Goal: Obtain resource: Download file/media

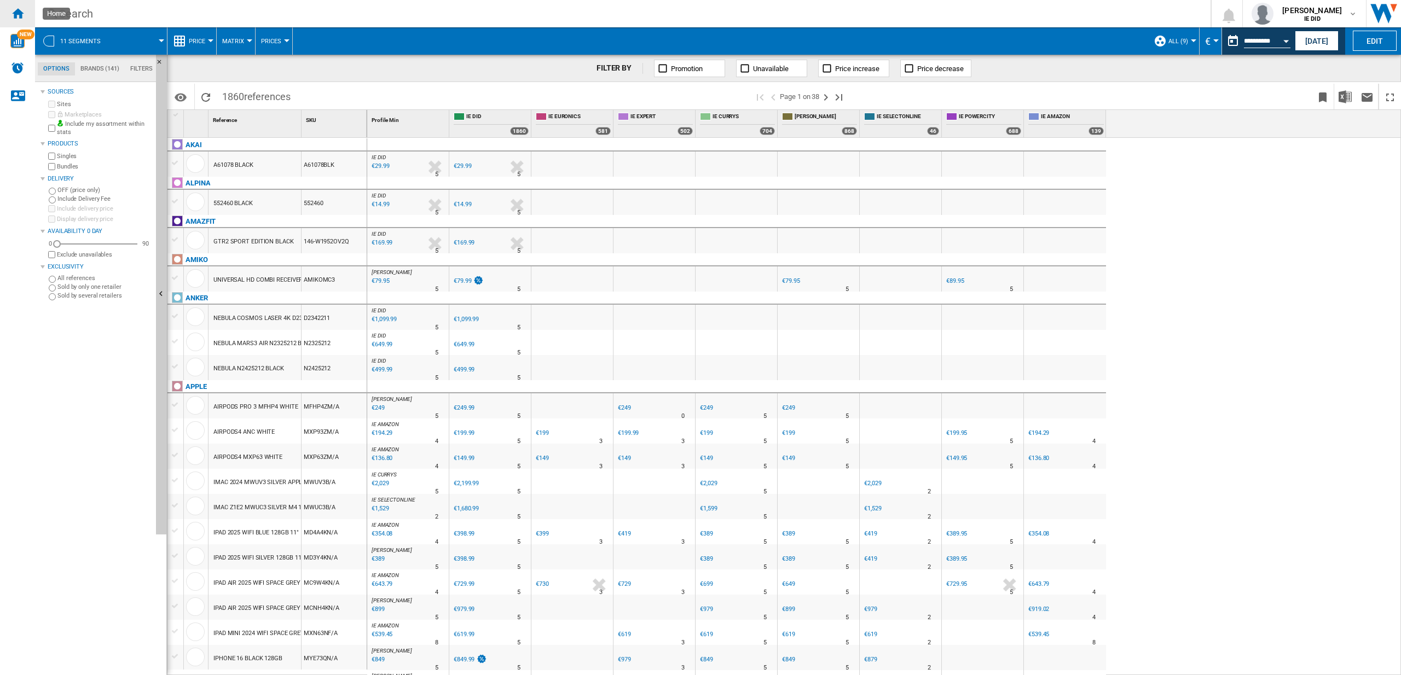
click at [25, 11] on div "Home" at bounding box center [17, 13] width 35 height 27
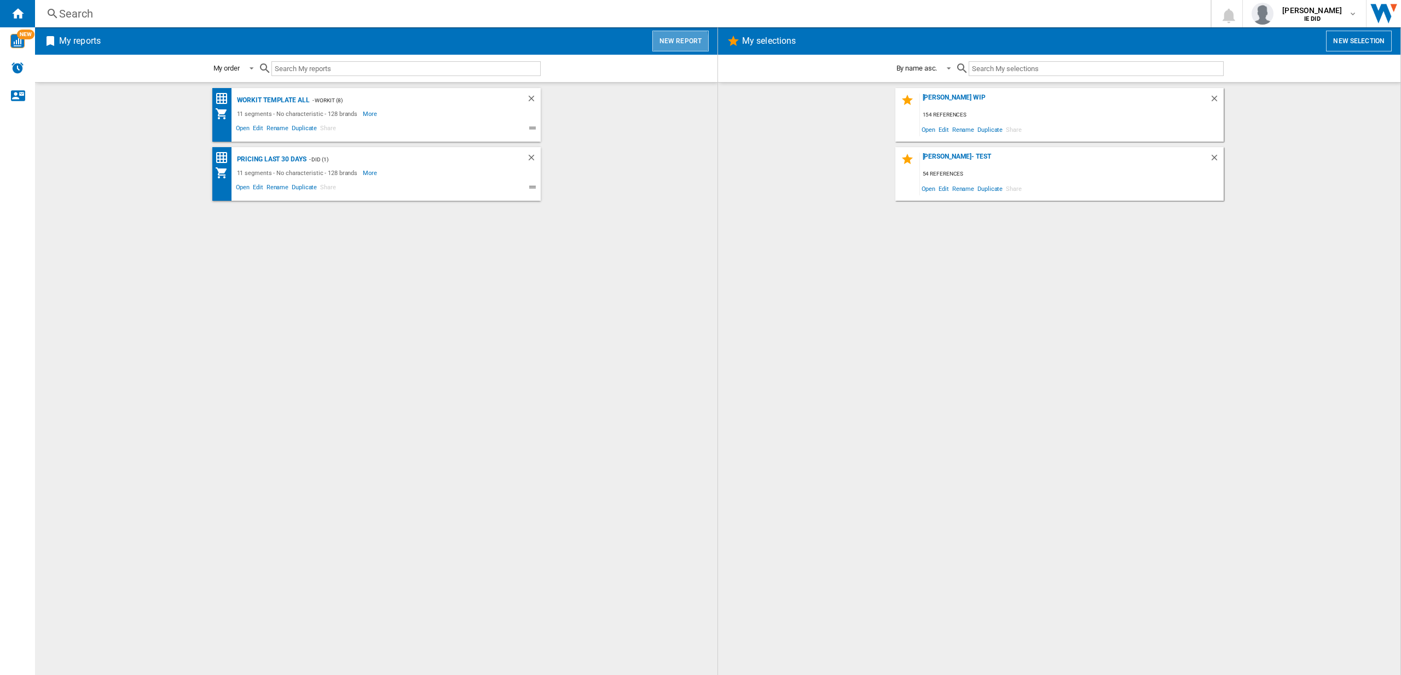
click at [664, 43] on button "New report" at bounding box center [680, 41] width 56 height 21
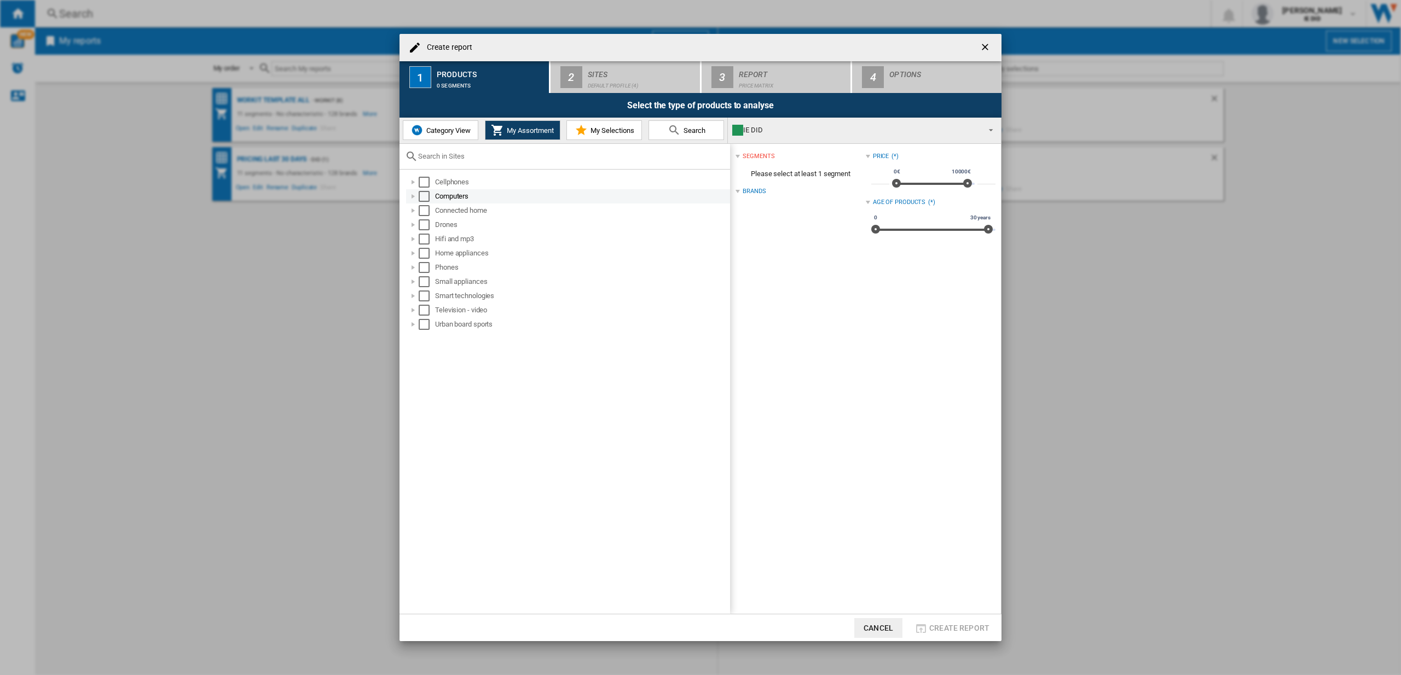
drag, startPoint x: 429, startPoint y: 183, endPoint x: 432, endPoint y: 196, distance: 12.9
click at [431, 185] on md-checkbox "Select" at bounding box center [427, 182] width 16 height 11
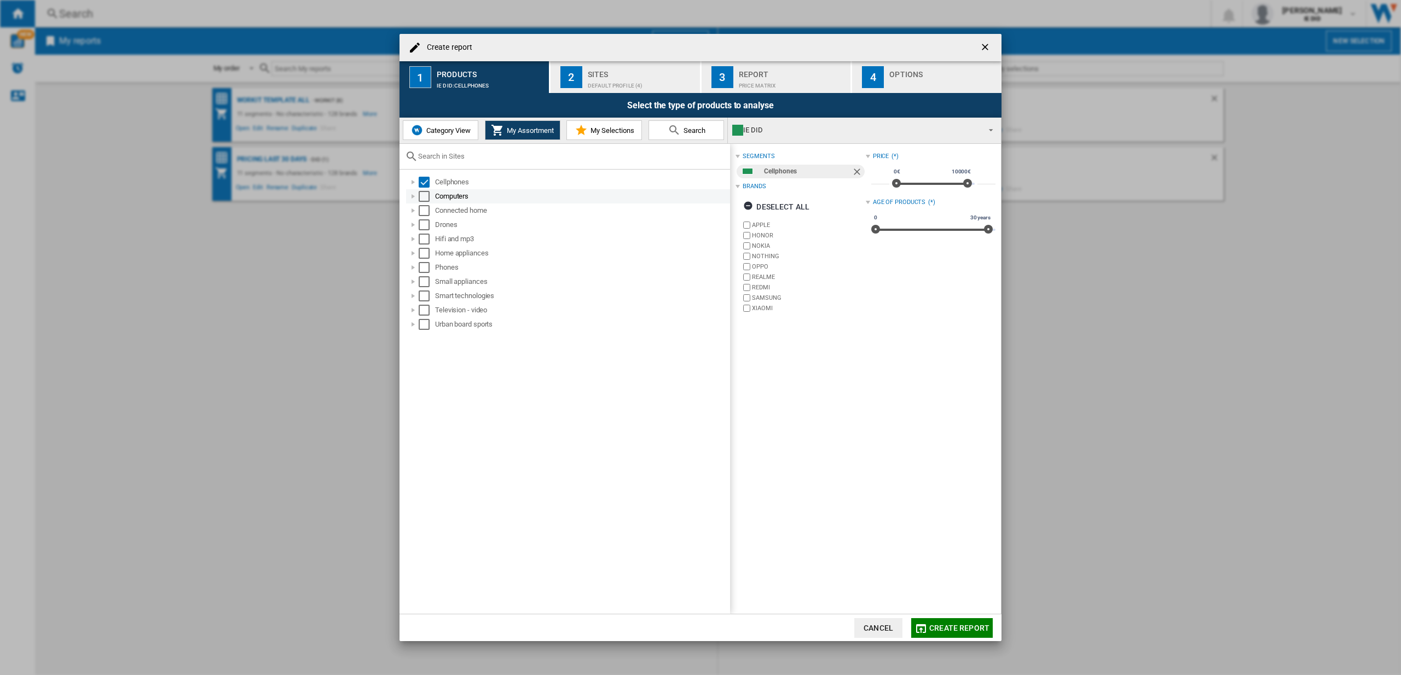
click at [432, 196] on md-checkbox "Select" at bounding box center [427, 196] width 16 height 11
drag, startPoint x: 427, startPoint y: 210, endPoint x: 427, endPoint y: 218, distance: 8.2
click at [427, 210] on div "Select" at bounding box center [424, 210] width 11 height 11
click at [426, 226] on div "Select" at bounding box center [424, 224] width 11 height 11
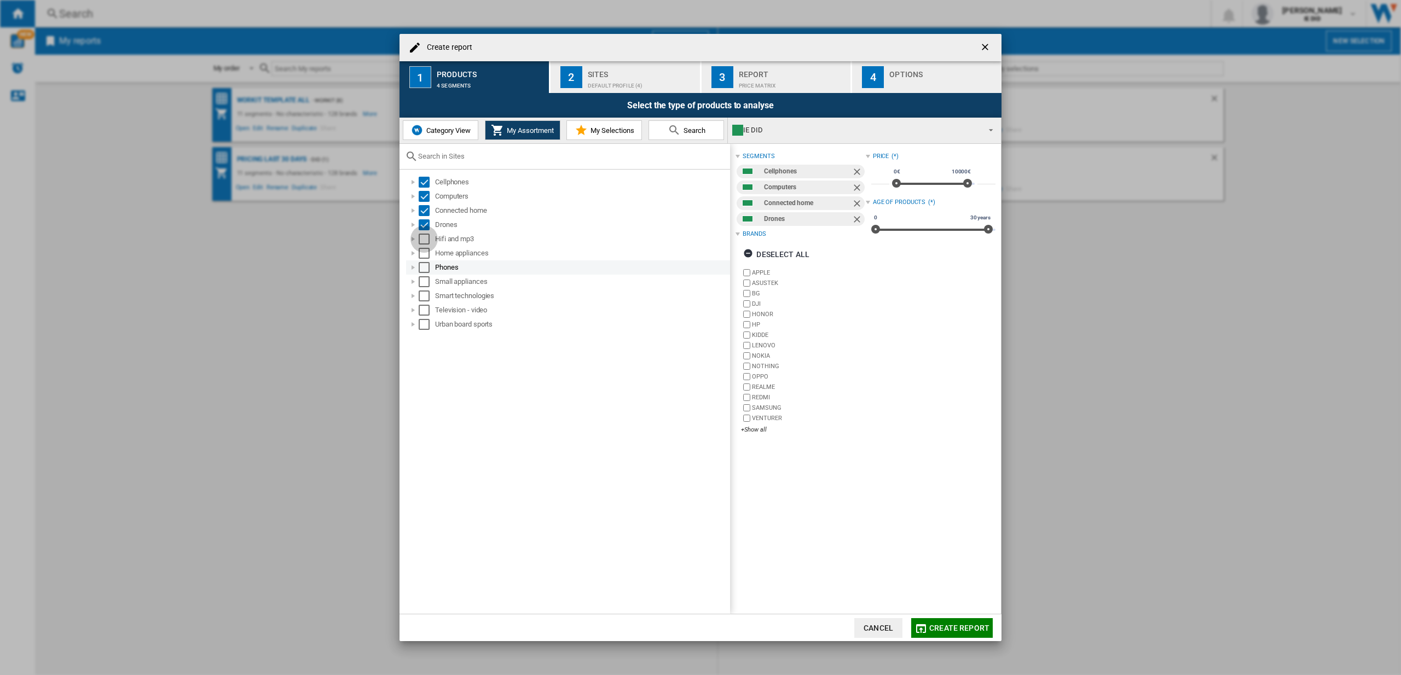
drag, startPoint x: 426, startPoint y: 236, endPoint x: 427, endPoint y: 261, distance: 24.1
click at [426, 237] on div "Select" at bounding box center [424, 239] width 11 height 11
click at [426, 253] on div "Select" at bounding box center [424, 253] width 11 height 11
drag, startPoint x: 427, startPoint y: 267, endPoint x: 427, endPoint y: 283, distance: 15.9
click at [427, 268] on div "Select" at bounding box center [424, 267] width 11 height 11
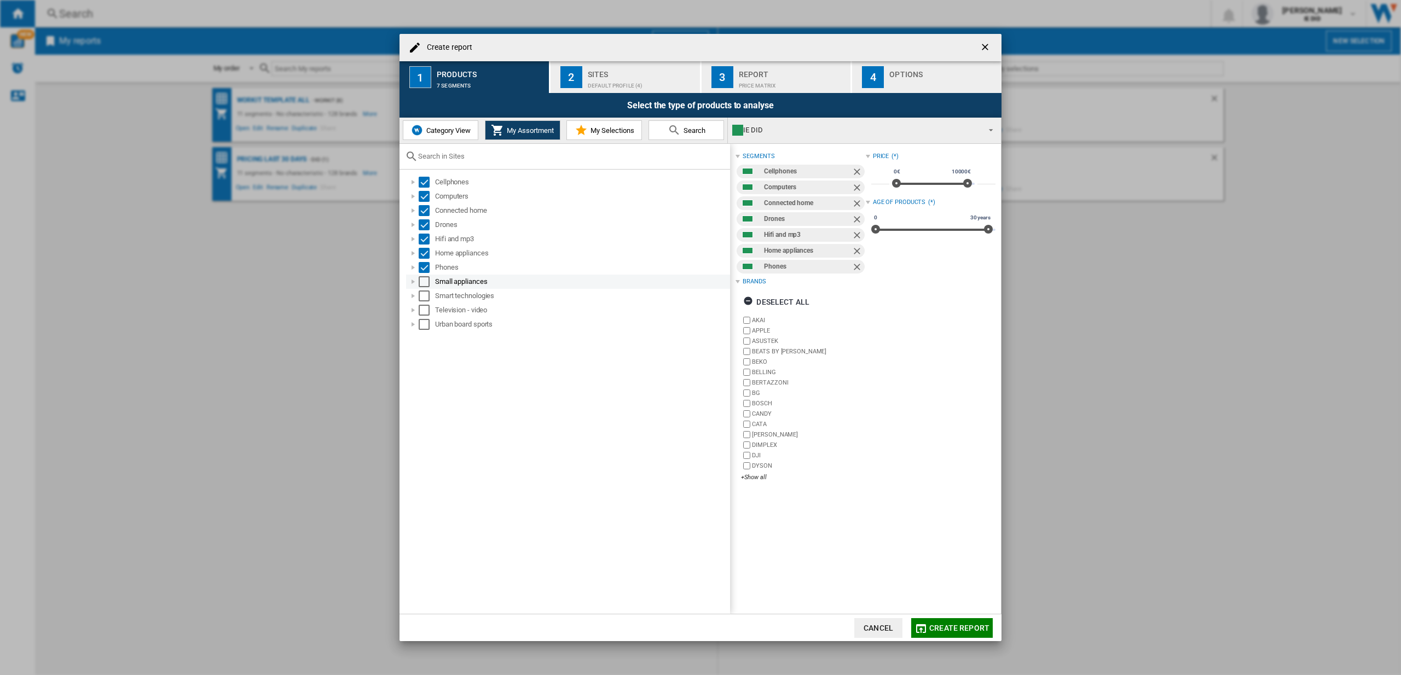
click at [427, 283] on div "Select" at bounding box center [424, 281] width 11 height 11
click at [424, 297] on div "Select" at bounding box center [424, 296] width 11 height 11
click at [425, 316] on div "Television - video" at bounding box center [568, 310] width 324 height 14
click at [425, 327] on div "Select" at bounding box center [424, 324] width 11 height 11
click at [426, 316] on div "Television - video" at bounding box center [568, 310] width 324 height 14
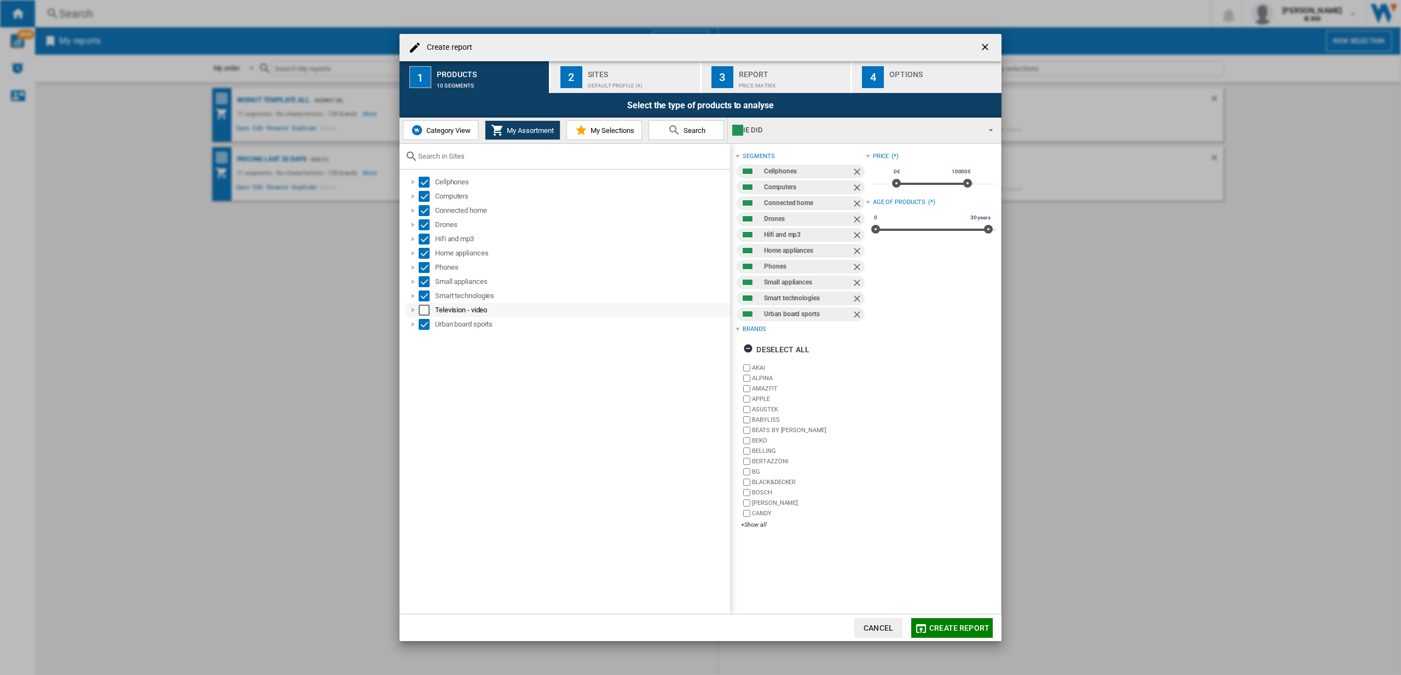
click at [421, 311] on div "Select" at bounding box center [424, 310] width 11 height 11
click at [588, 77] on div "Default profile (4)" at bounding box center [642, 82] width 108 height 11
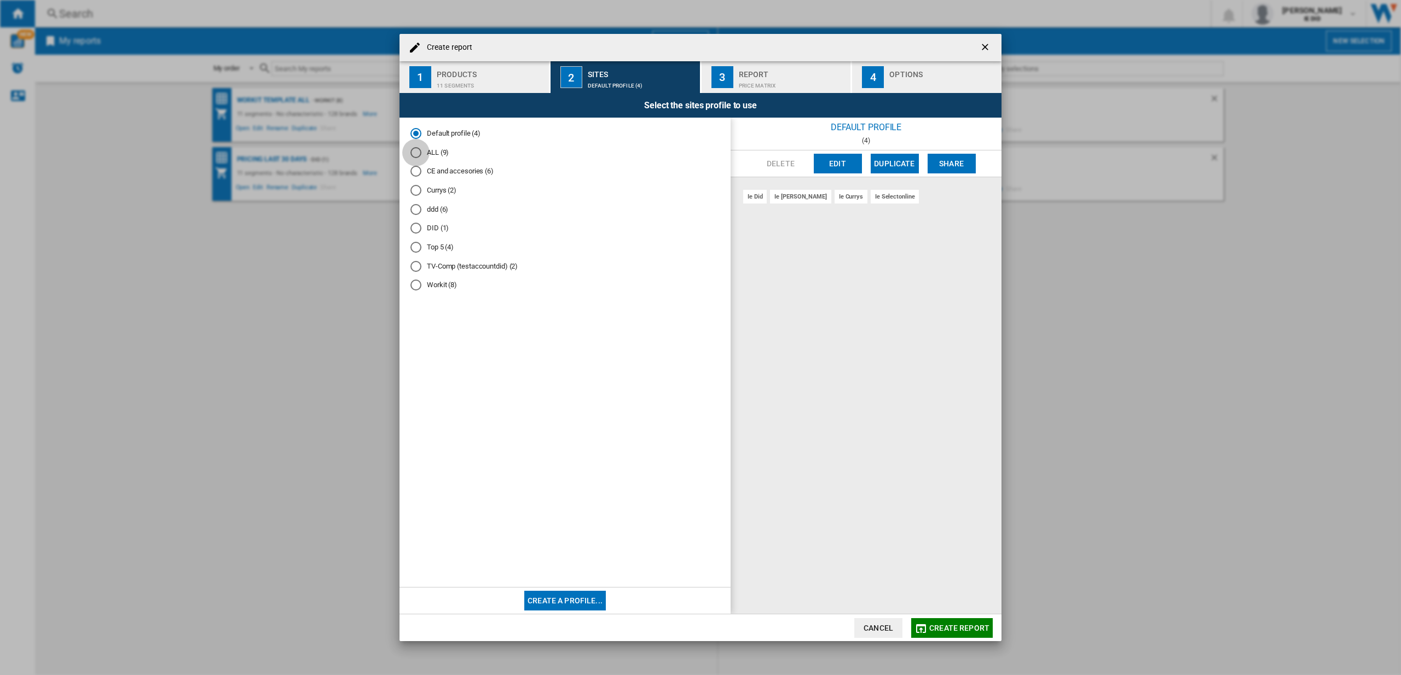
click at [421, 154] on div "ALL (9)" at bounding box center [416, 152] width 11 height 11
click at [928, 628] on button "Create report" at bounding box center [952, 628] width 82 height 20
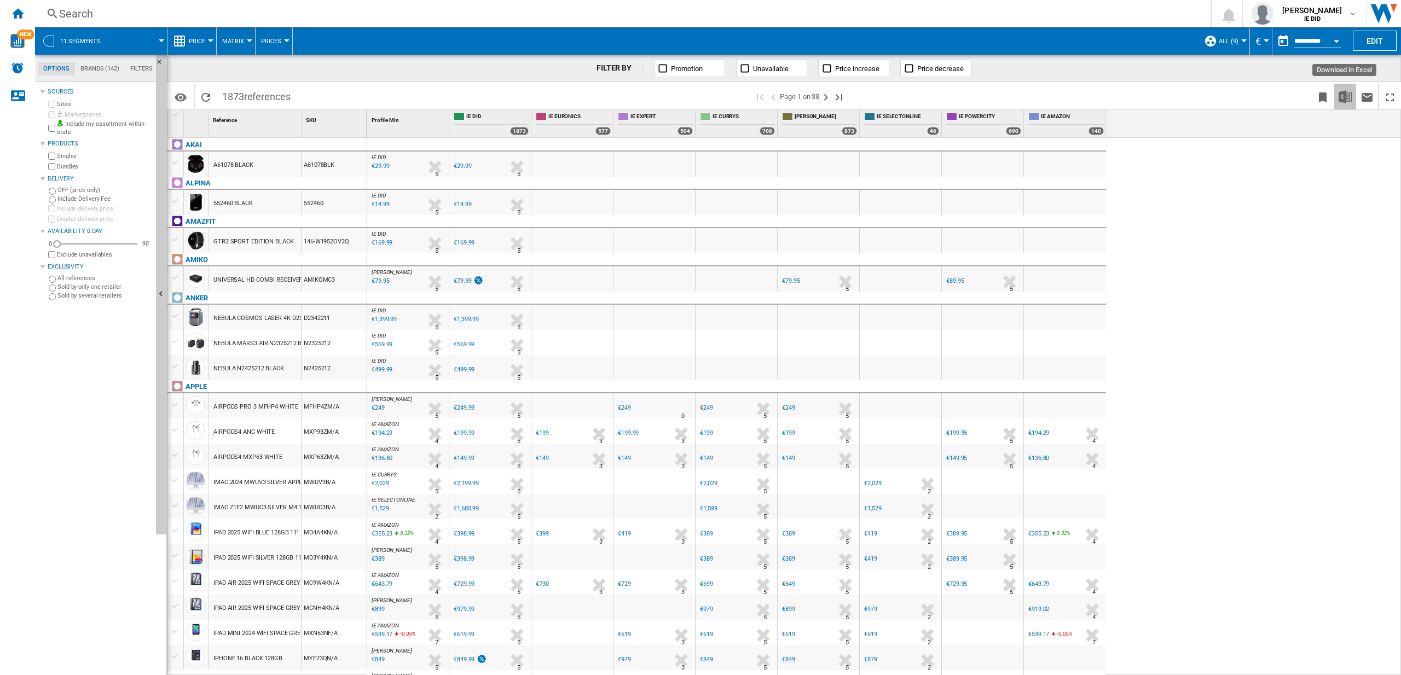
click at [1340, 97] on img "Download in Excel" at bounding box center [1345, 96] width 13 height 13
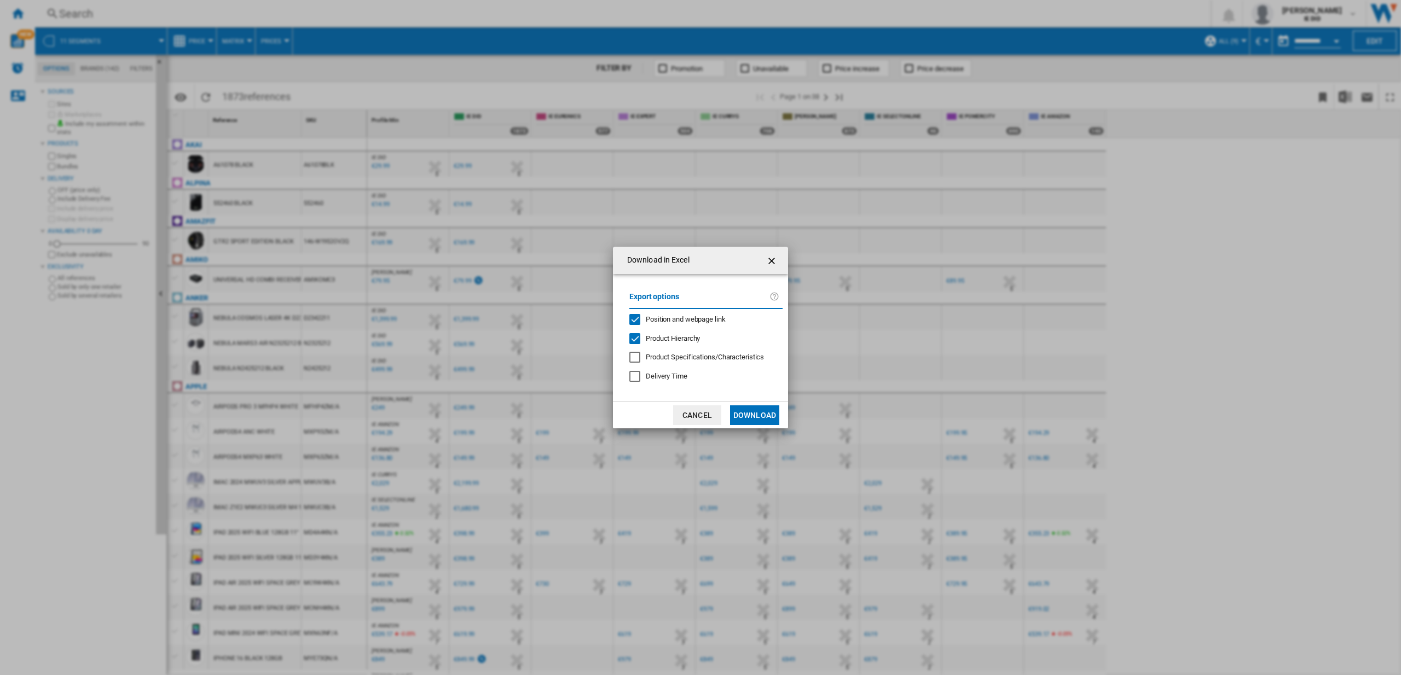
click at [761, 414] on button "Download" at bounding box center [754, 416] width 49 height 20
